Goal: Task Accomplishment & Management: Complete application form

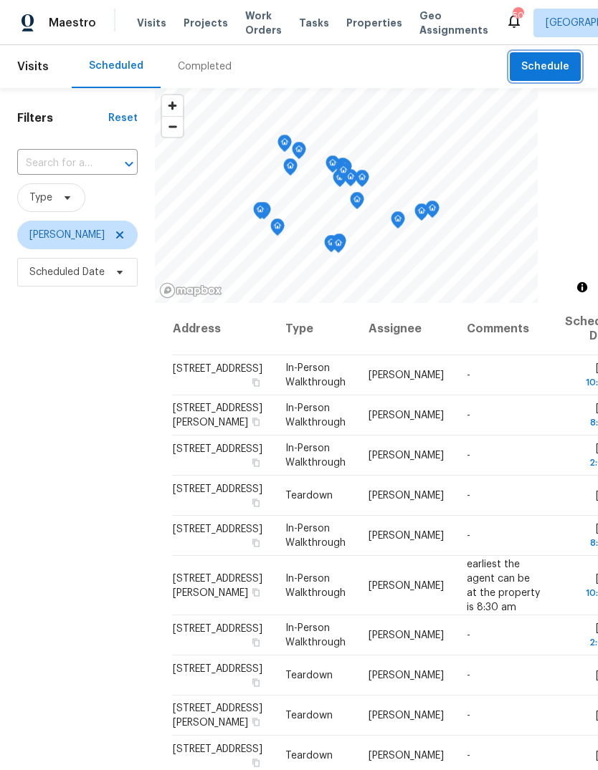
click at [555, 66] on span "Schedule" at bounding box center [545, 67] width 48 height 18
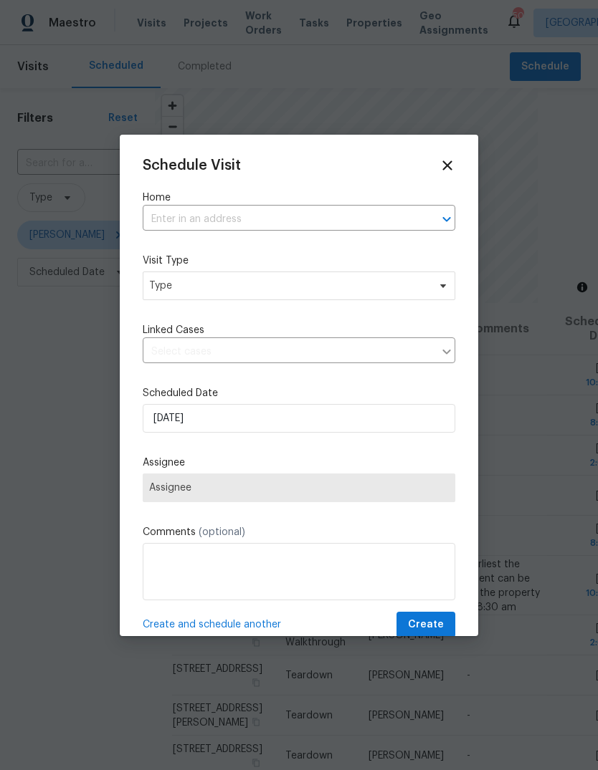
click at [317, 216] on input "text" at bounding box center [279, 220] width 272 height 22
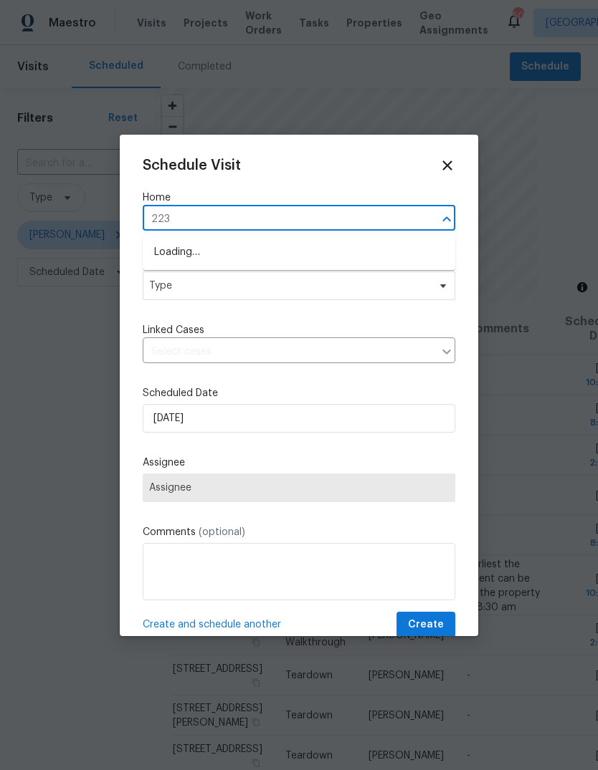
type input "2233"
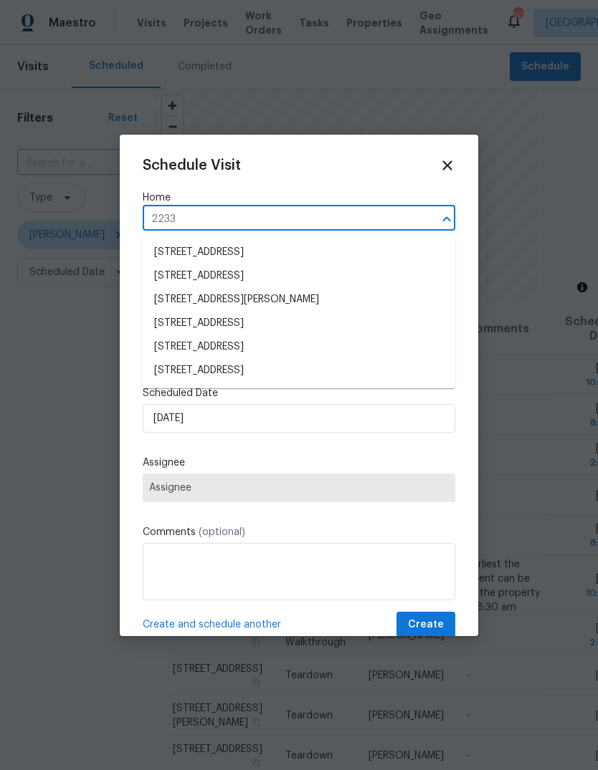
click at [182, 324] on li "2233 Old Foundry Rd, Weatherford, TX 76087" at bounding box center [299, 324] width 312 height 24
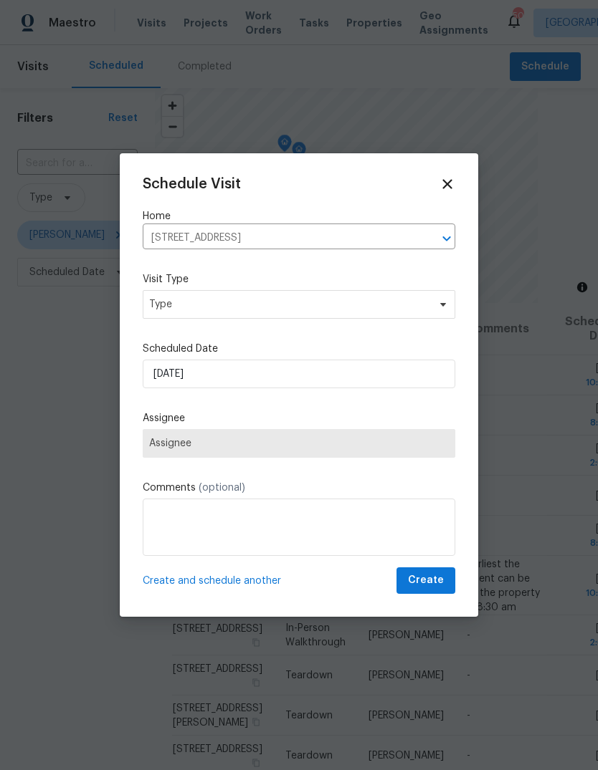
click at [171, 287] on label "Visit Type" at bounding box center [299, 279] width 312 height 14
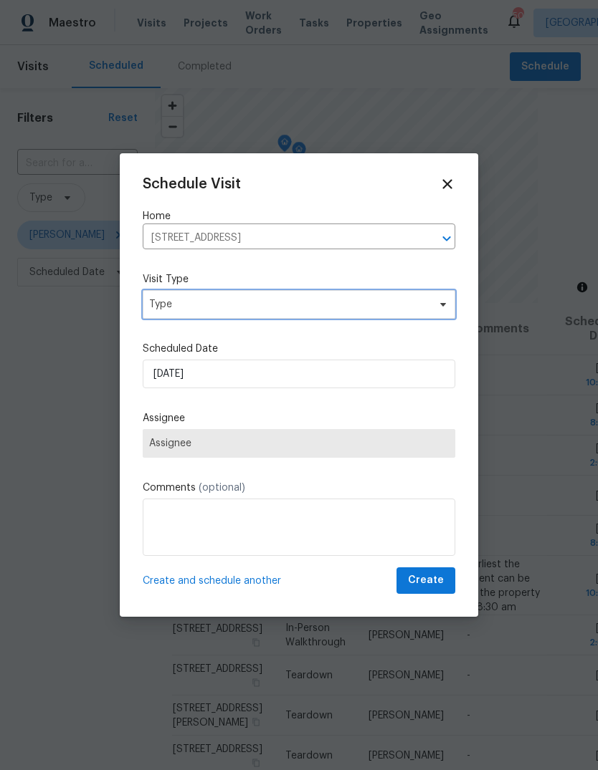
click at [170, 307] on span "Type" at bounding box center [288, 304] width 279 height 14
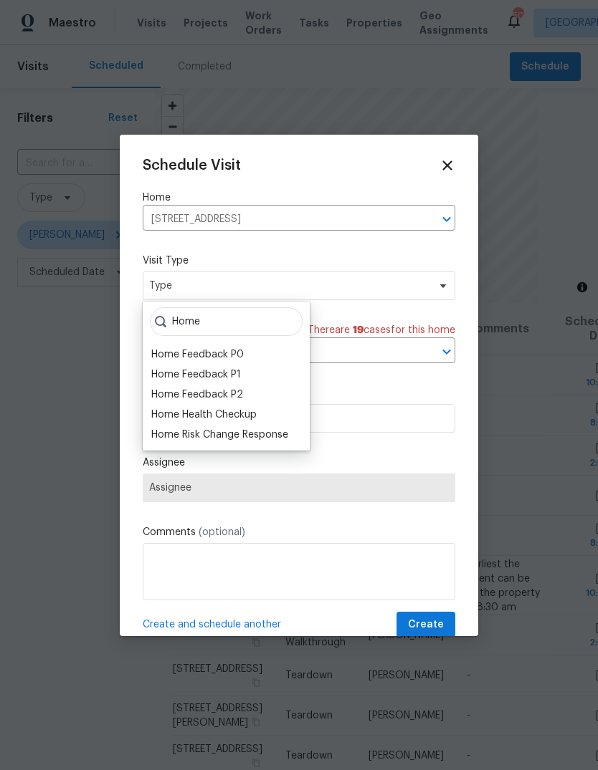
type input "Home"
click at [171, 413] on div "Home Health Checkup" at bounding box center [203, 415] width 105 height 14
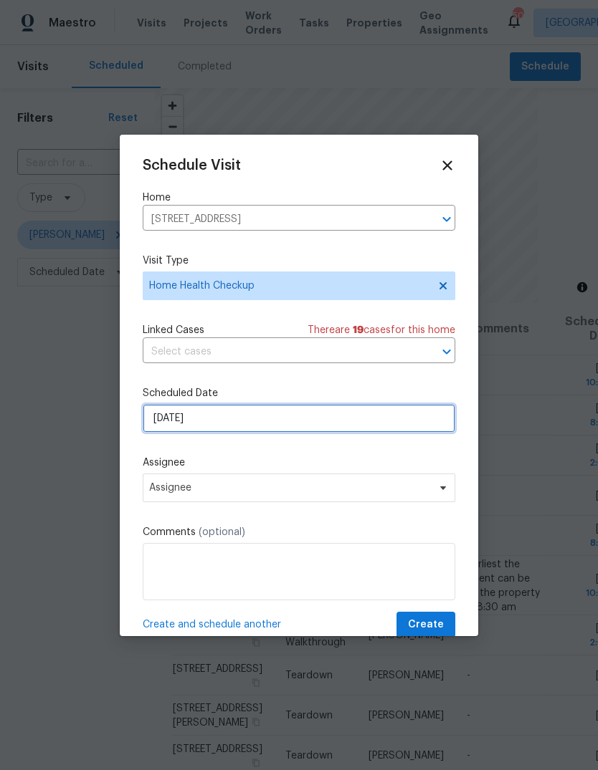
click at [173, 426] on input "8/19/2025" at bounding box center [299, 418] width 312 height 29
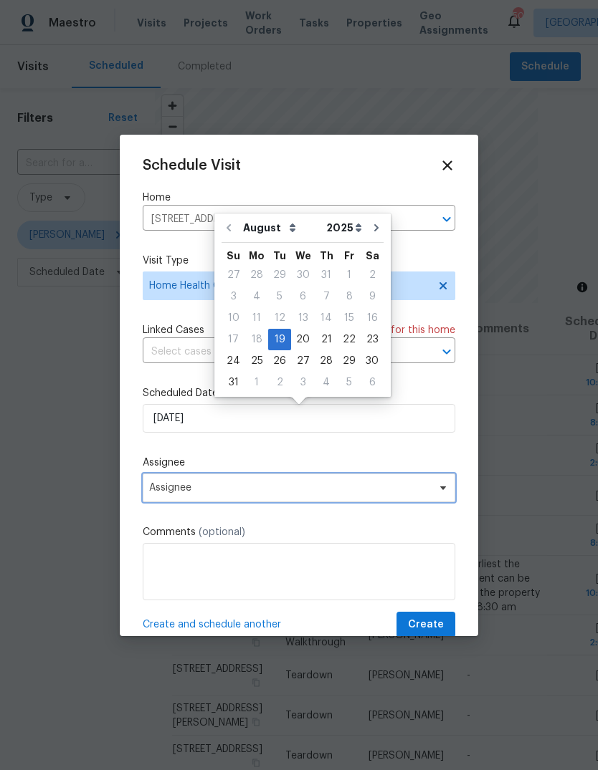
click at [163, 489] on span "Assignee" at bounding box center [289, 487] width 281 height 11
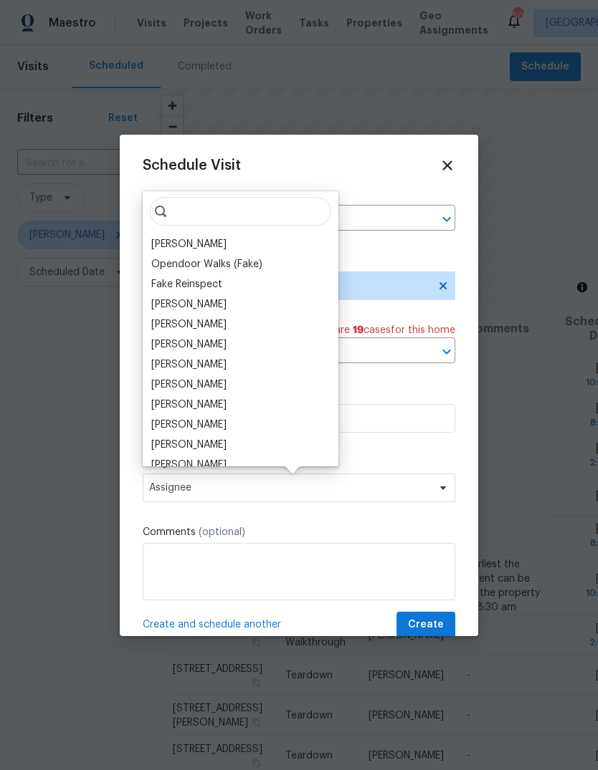
click at [175, 241] on div "[PERSON_NAME]" at bounding box center [188, 244] width 75 height 14
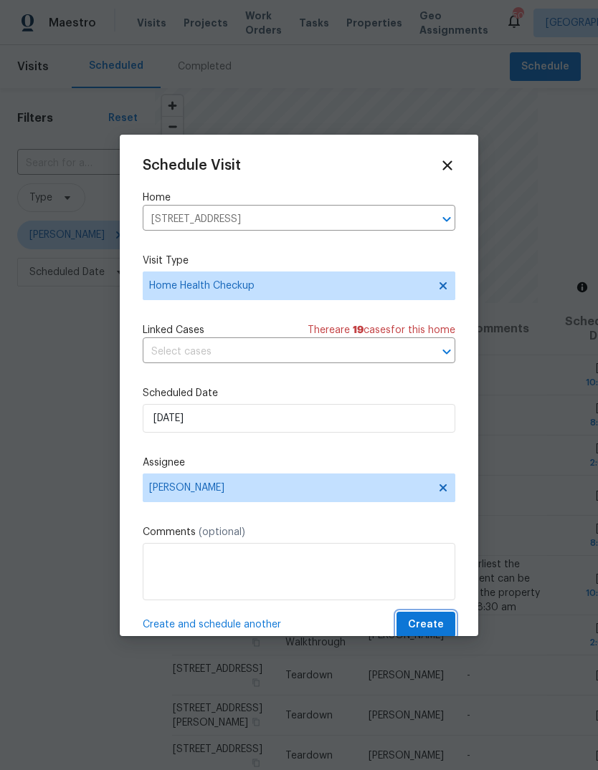
click at [431, 624] on span "Create" at bounding box center [426, 625] width 36 height 18
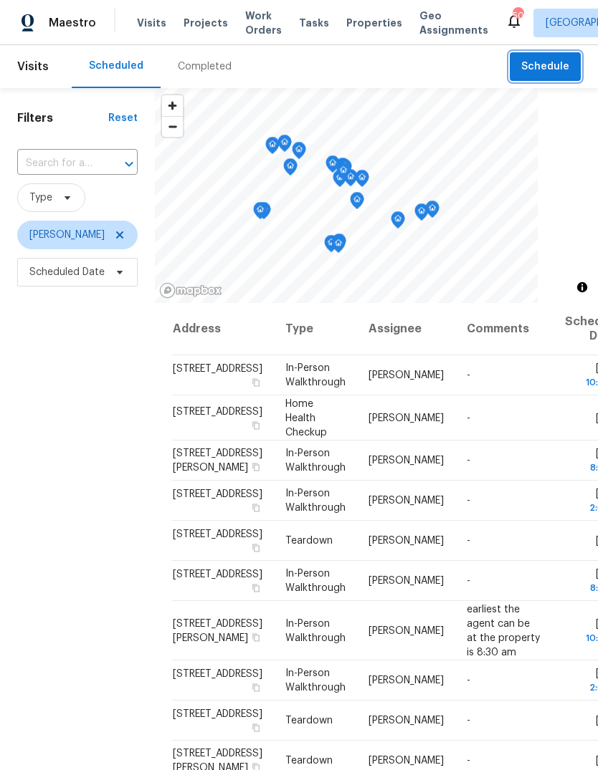
click at [551, 72] on span "Schedule" at bounding box center [545, 67] width 48 height 18
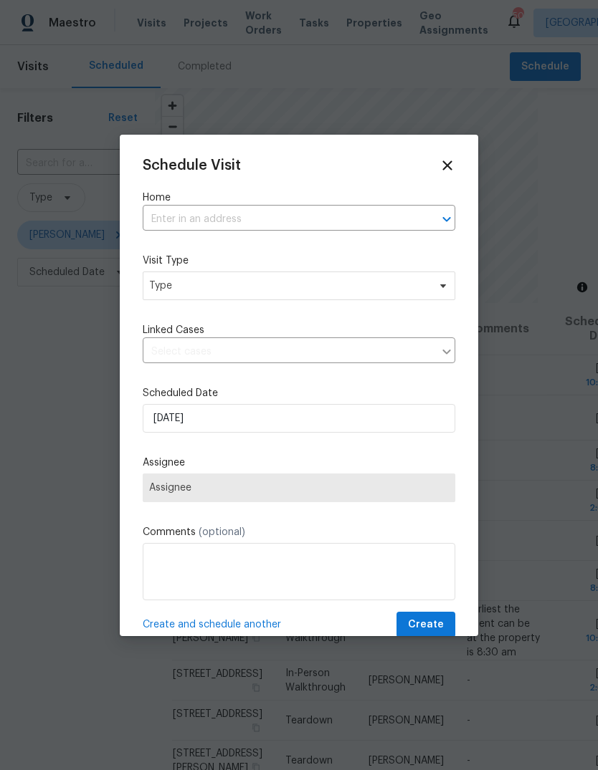
click at [318, 221] on input "text" at bounding box center [279, 220] width 272 height 22
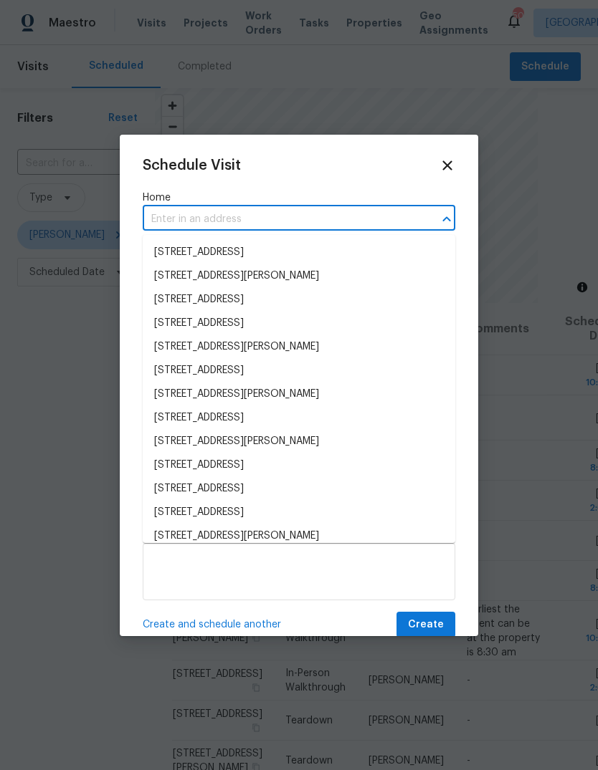
click at [193, 216] on input "text" at bounding box center [279, 220] width 272 height 22
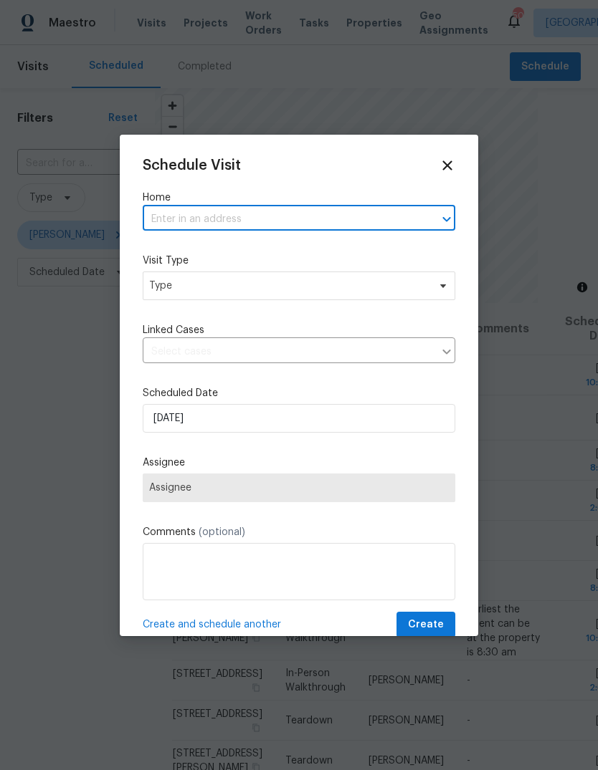
paste input "2065 Leonard Ranch Rd Fort Worth TX 76134"
click at [388, 219] on input "2065 Leonard Ranch Rd Fort Worth TX 76134" at bounding box center [279, 220] width 272 height 22
type input "[STREET_ADDRESS][PERSON_NAME]"
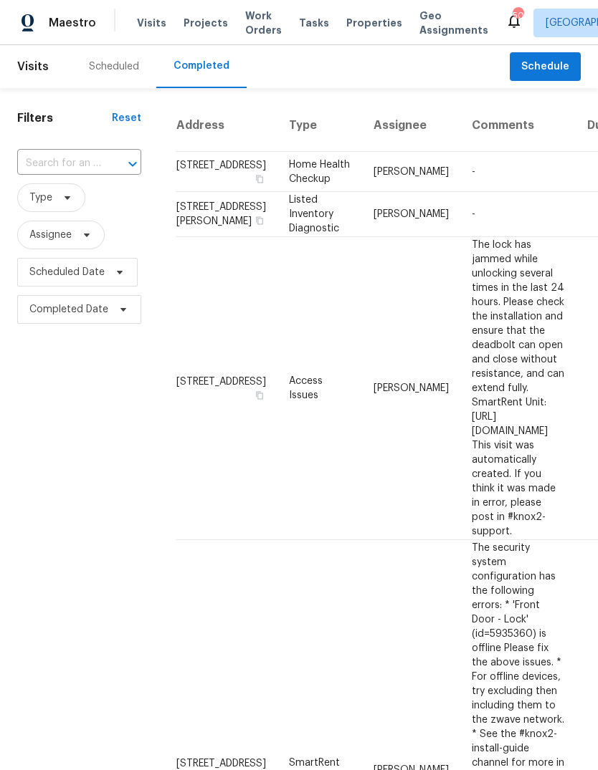
click at [56, 164] on input "text" at bounding box center [59, 164] width 84 height 22
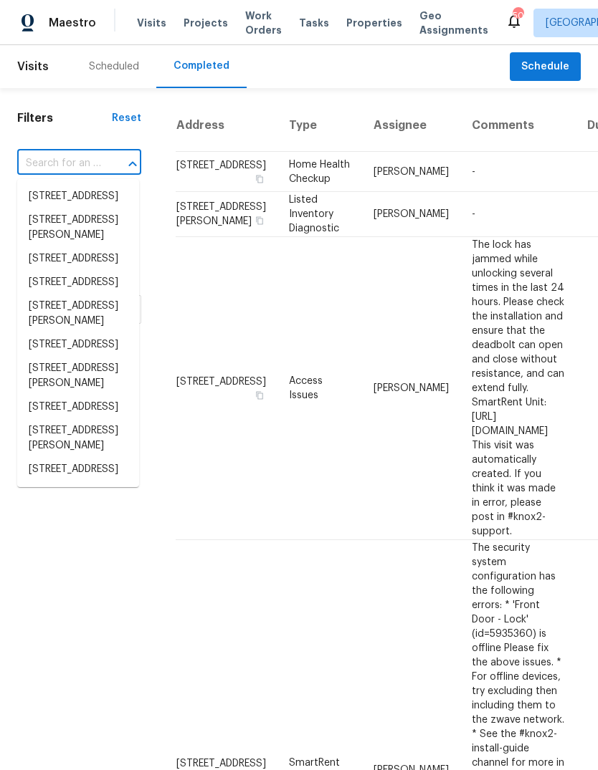
click at [41, 164] on input "text" at bounding box center [59, 164] width 84 height 22
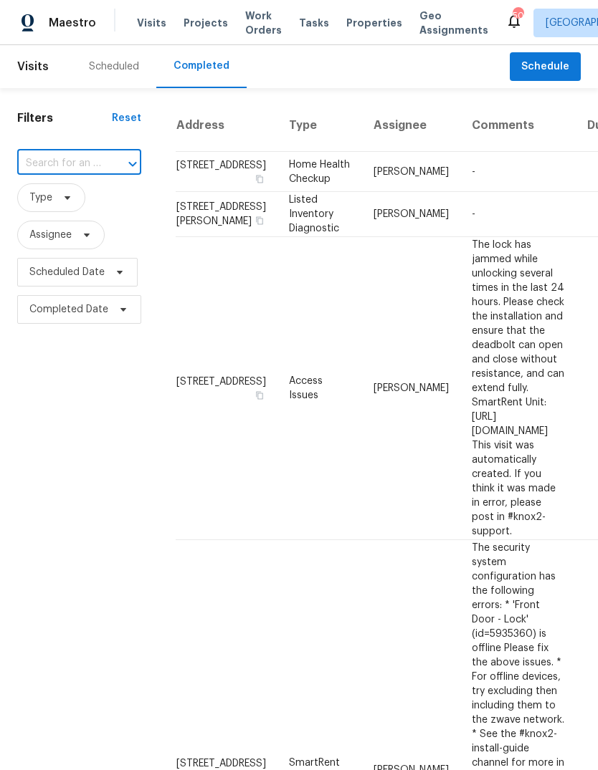
type input "3516 Lawndale Ave Fort Worth TX 76133"
click at [53, 201] on li "[STREET_ADDRESS]" at bounding box center [78, 197] width 122 height 24
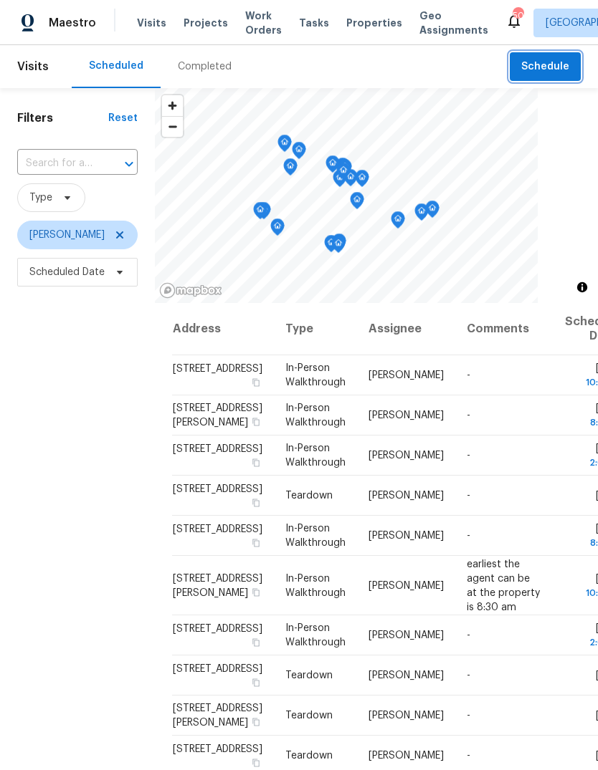
click at [549, 64] on span "Schedule" at bounding box center [545, 67] width 48 height 18
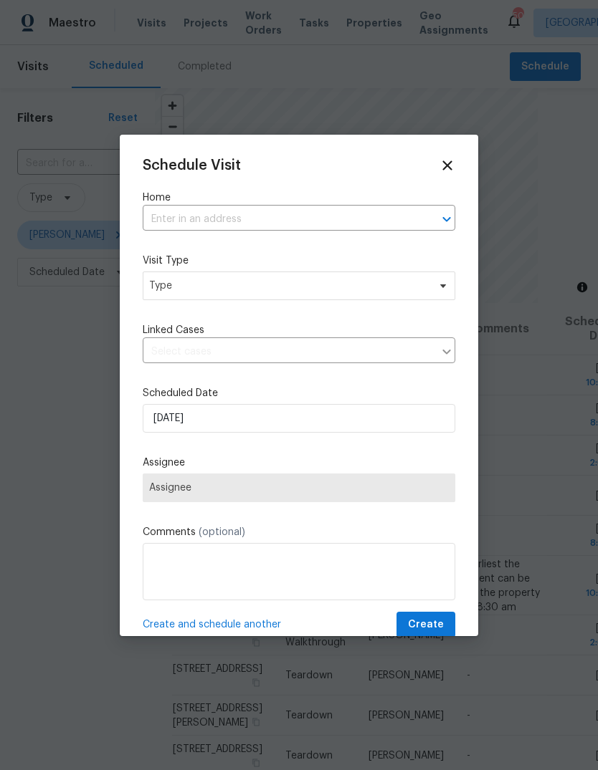
click at [189, 217] on input "text" at bounding box center [279, 220] width 272 height 22
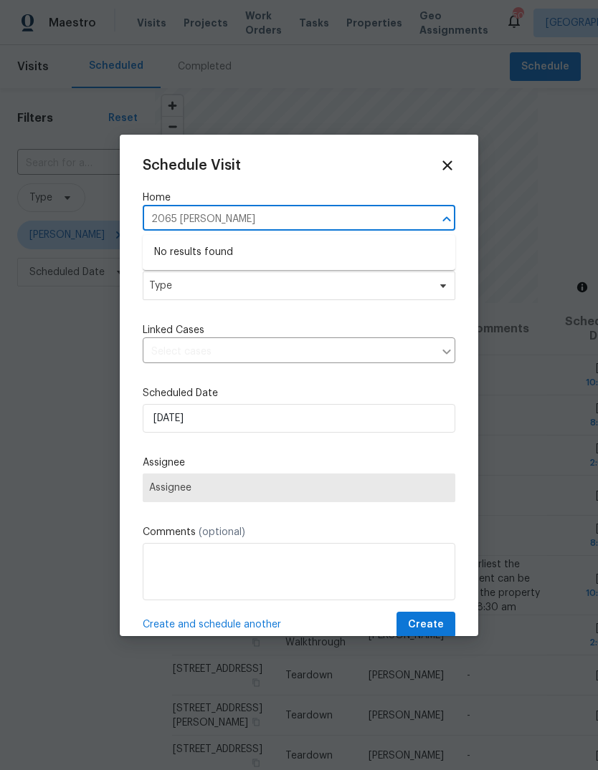
type input "2065 [PERSON_NAME]"
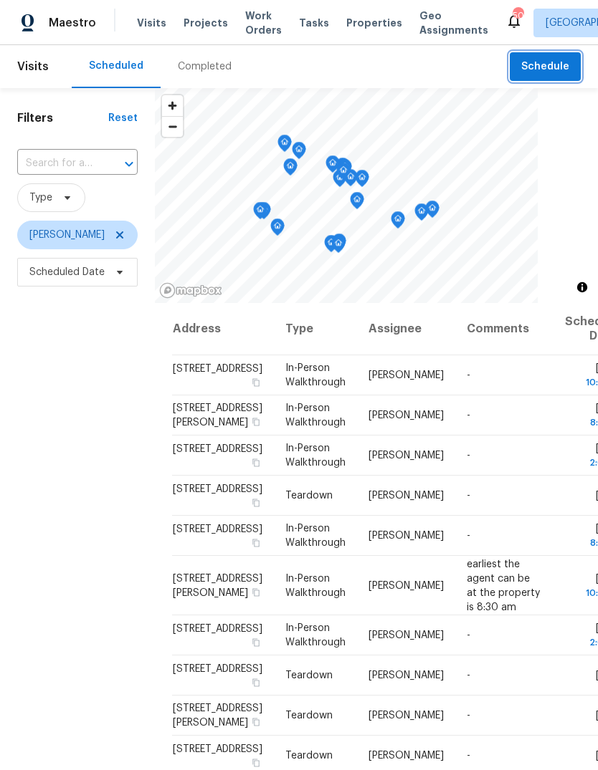
click at [542, 78] on button "Schedule" at bounding box center [544, 66] width 71 height 29
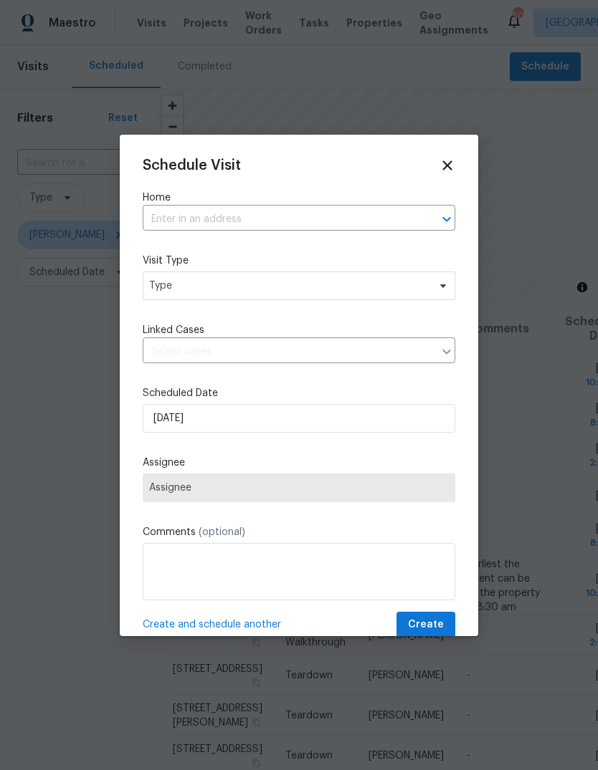
click at [173, 218] on input "text" at bounding box center [279, 220] width 272 height 22
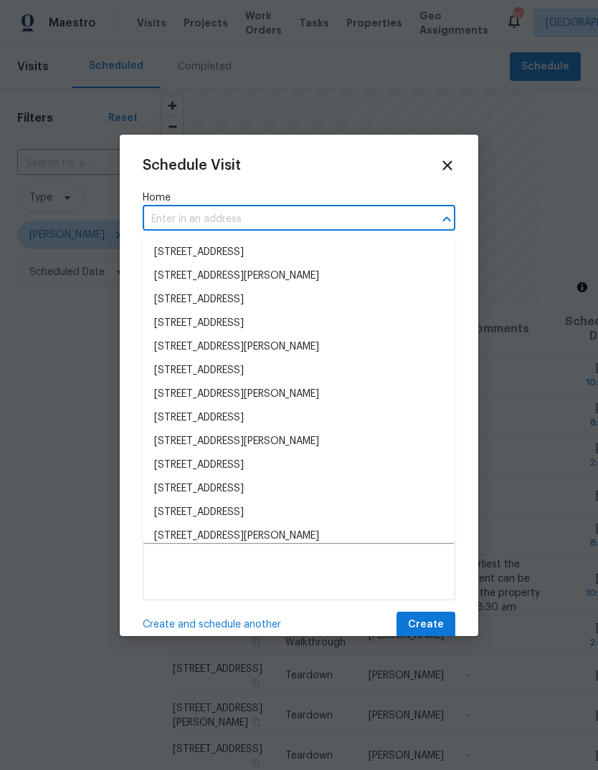
click at [158, 221] on input "text" at bounding box center [279, 220] width 272 height 22
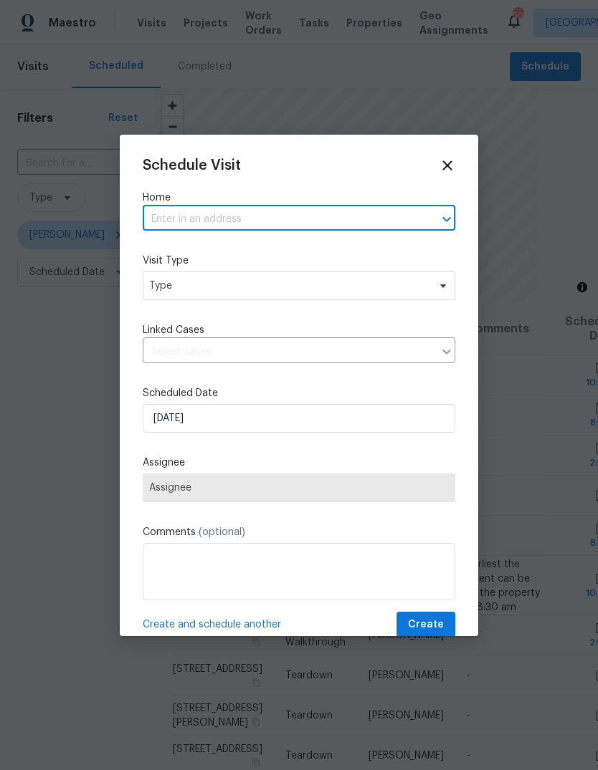
paste input "[STREET_ADDRESS][PERSON_NAME]"
type input "[STREET_ADDRESS][PERSON_NAME]"
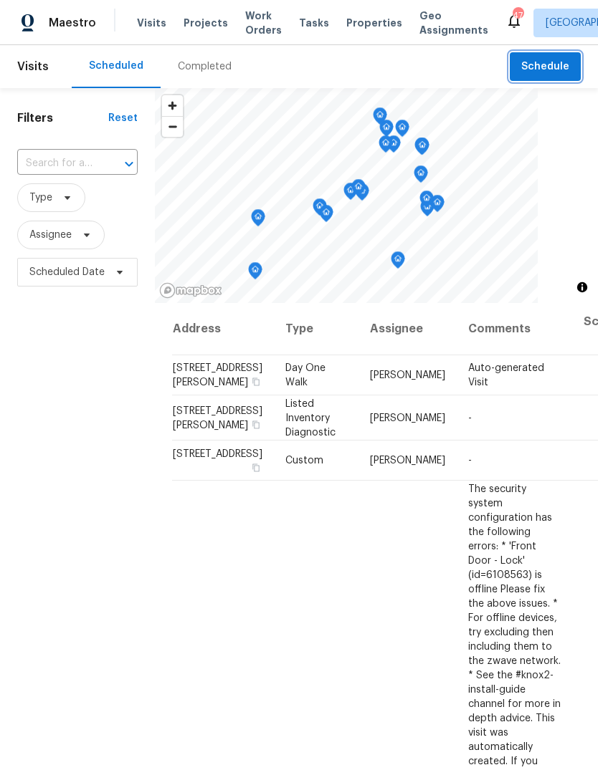
click at [546, 72] on span "Schedule" at bounding box center [545, 67] width 48 height 18
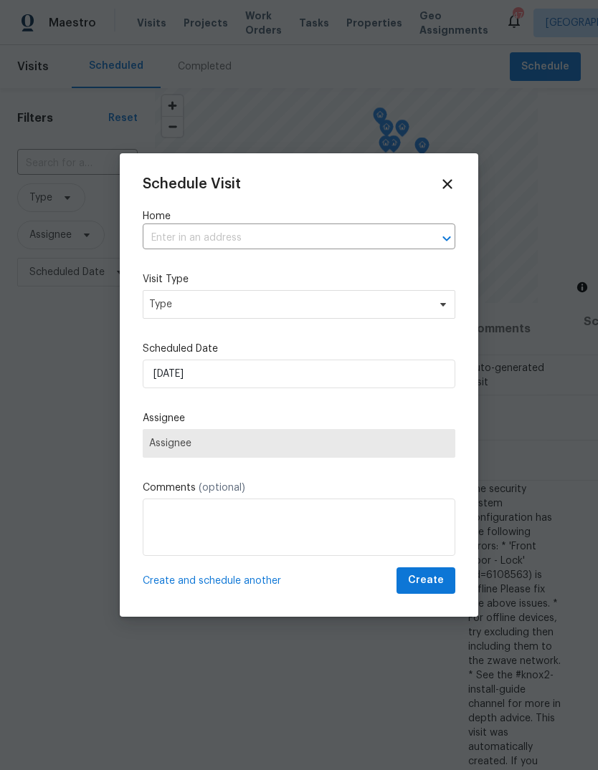
click at [186, 227] on input "text" at bounding box center [279, 238] width 272 height 22
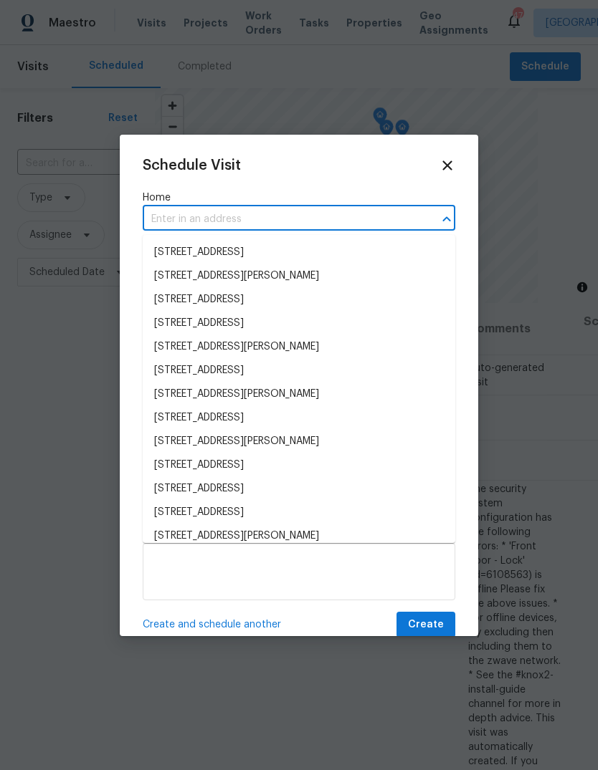
click at [155, 222] on input "text" at bounding box center [279, 220] width 272 height 22
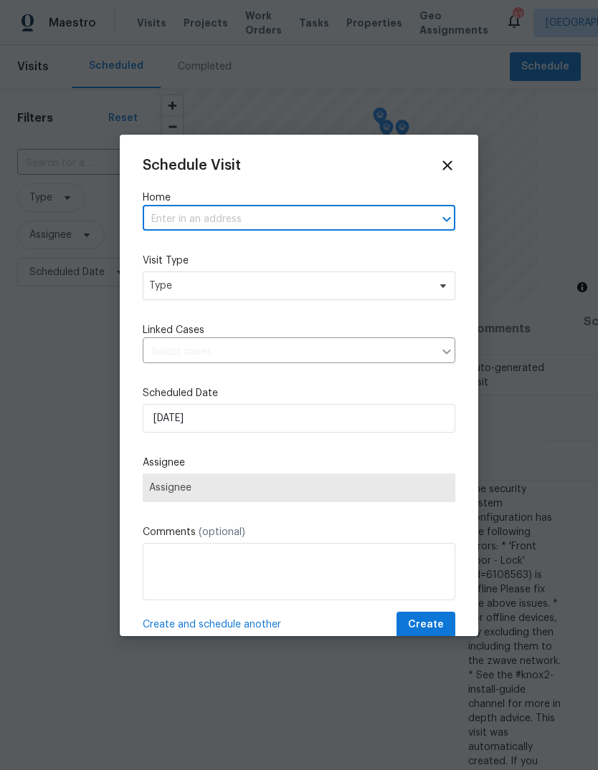
paste input "2065 Leonard Ranch Rd Fort Worth TX 76134"
type input "2065"
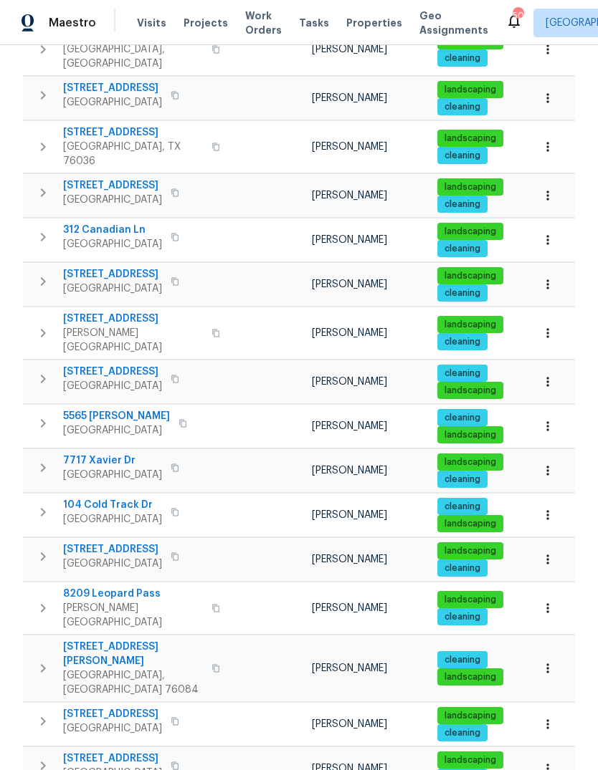
scroll to position [470, 0]
